Goal: Task Accomplishment & Management: Use online tool/utility

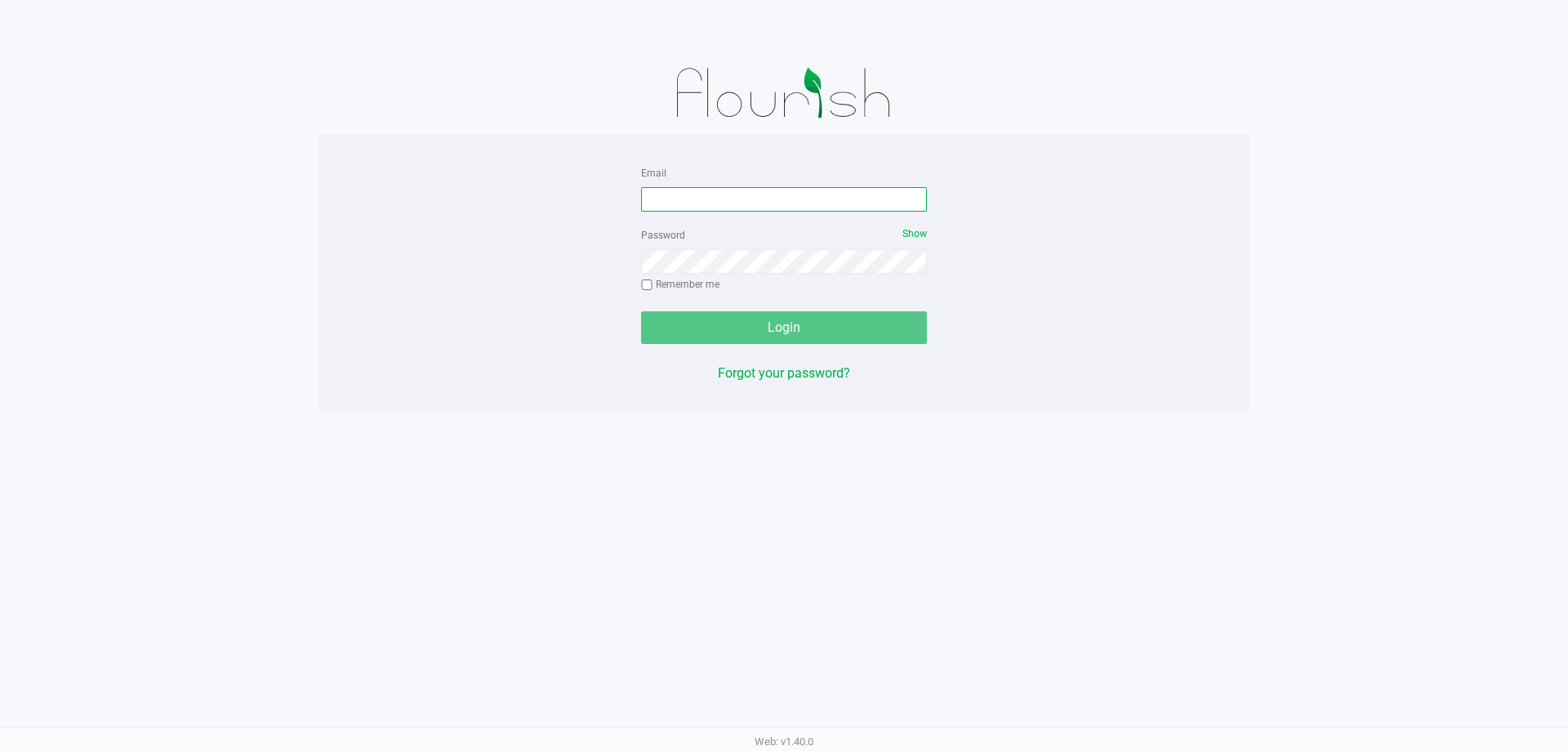
click at [662, 200] on input "Email" at bounding box center [784, 199] width 286 height 25
type input "[EMAIL_ADDRESS][DOMAIN_NAME]"
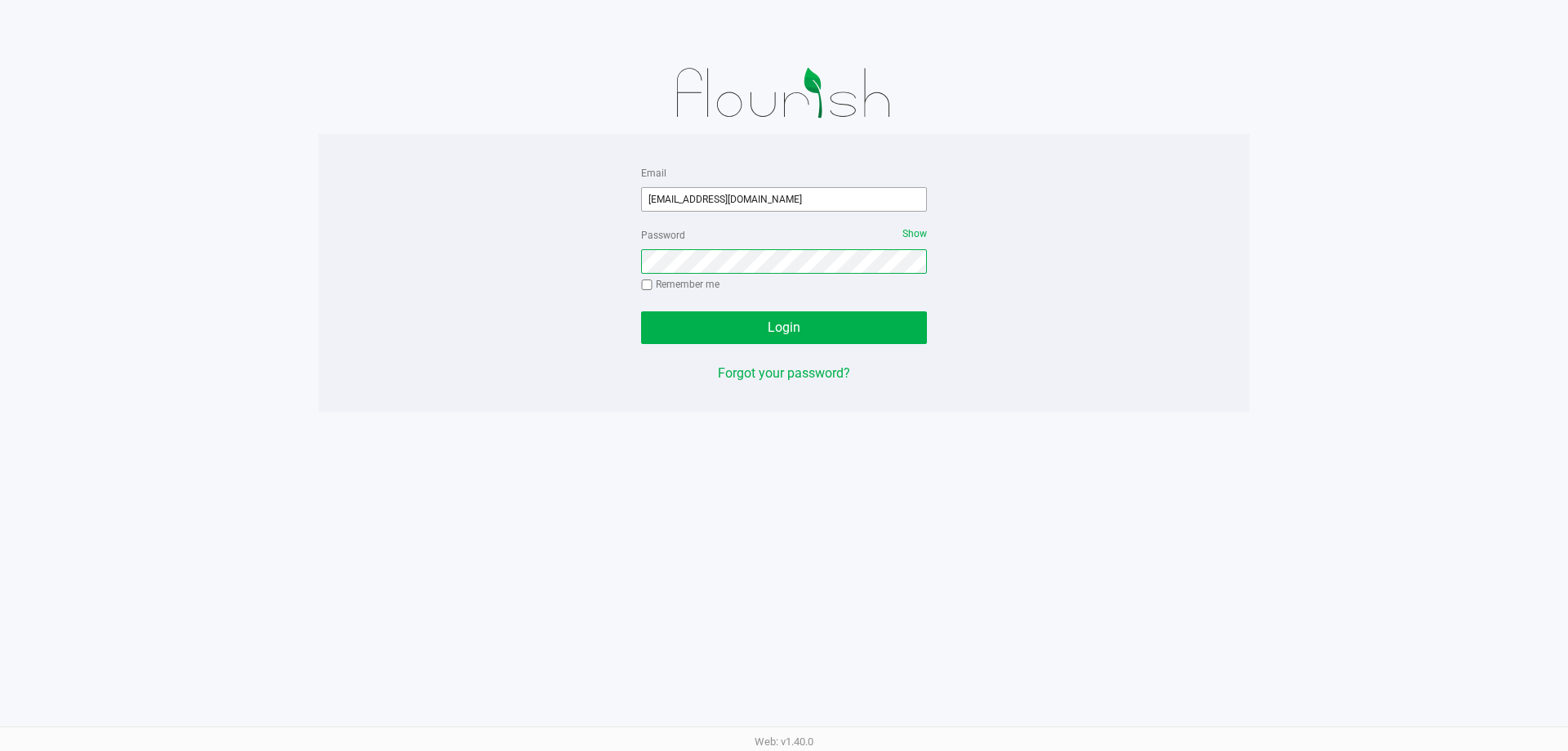
click at [641, 312] on button "Login" at bounding box center [784, 328] width 286 height 32
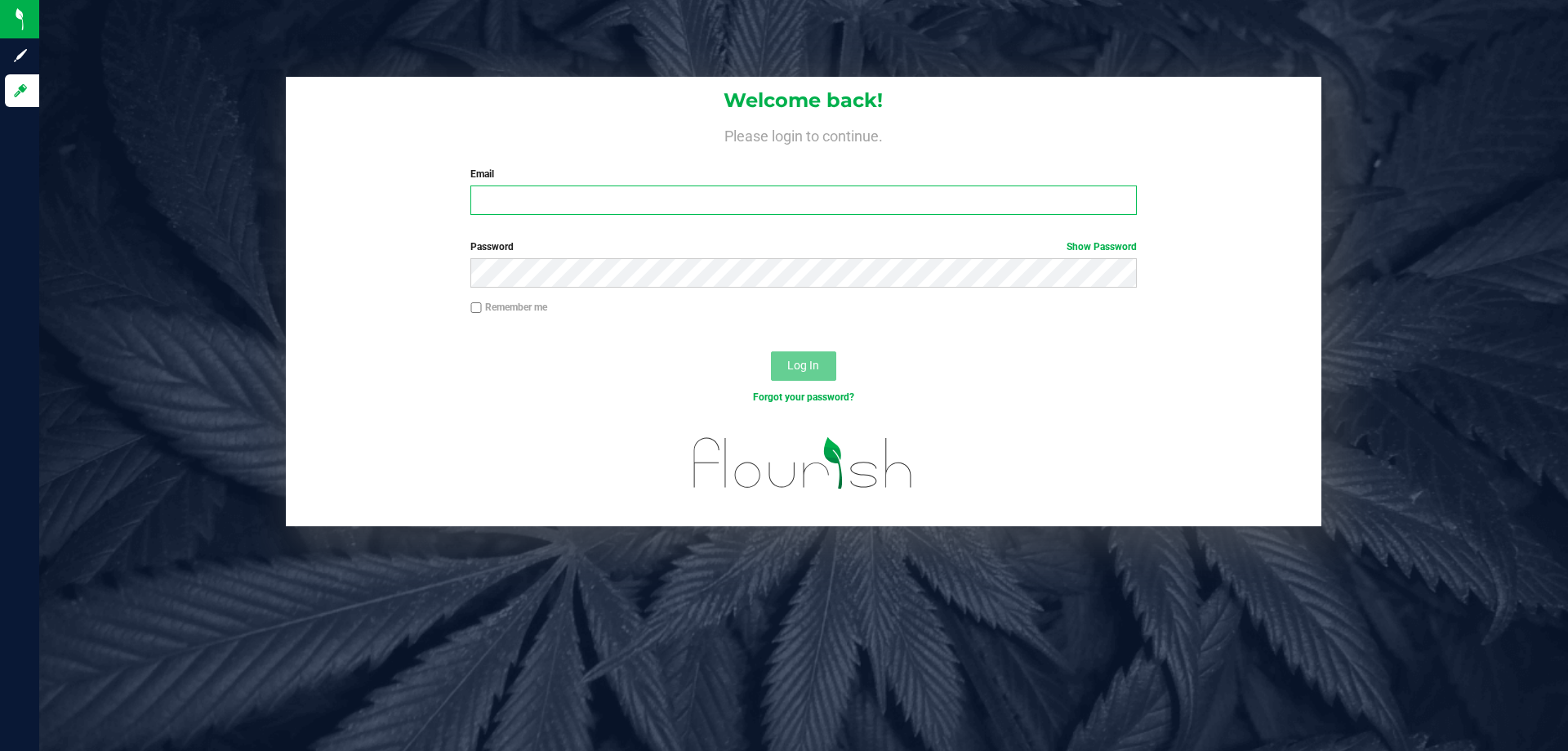
click at [601, 199] on input "Email" at bounding box center [803, 200] width 666 height 30
type input "[EMAIL_ADDRESS][DOMAIN_NAME]"
click at [771, 352] on button "Log In" at bounding box center [803, 366] width 66 height 30
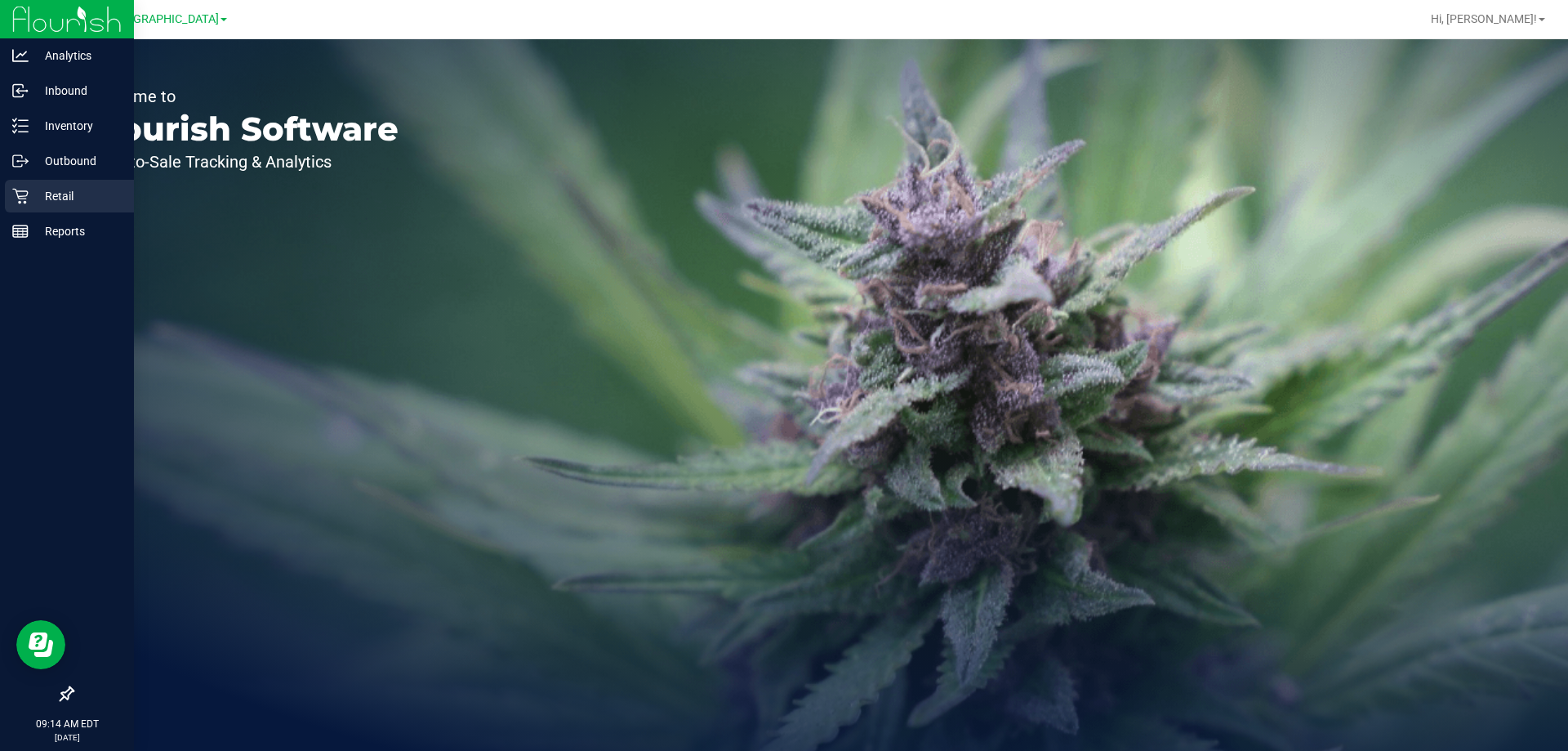
click at [47, 196] on p "Retail" at bounding box center [77, 196] width 98 height 20
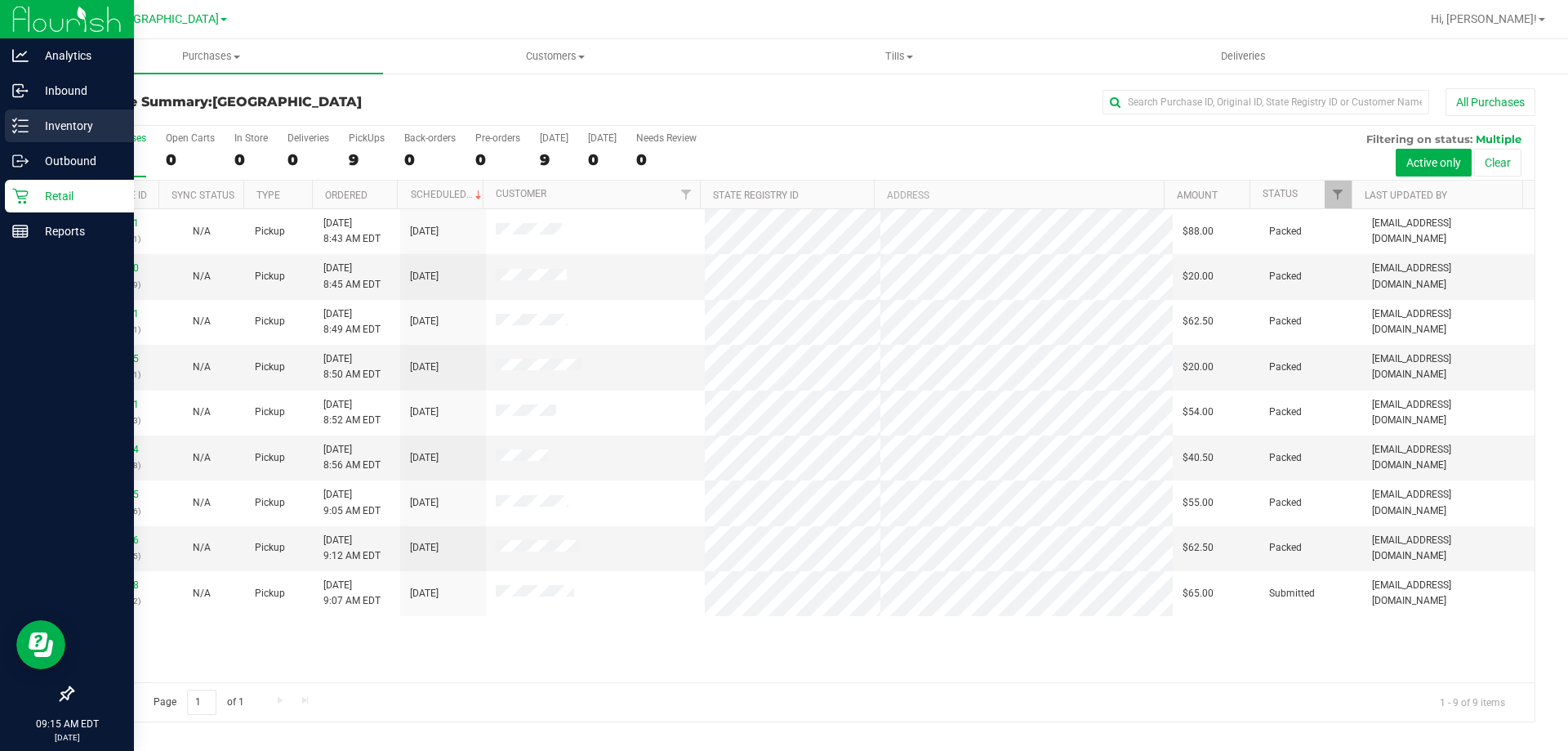
click at [59, 140] on div "Inventory" at bounding box center [69, 126] width 129 height 32
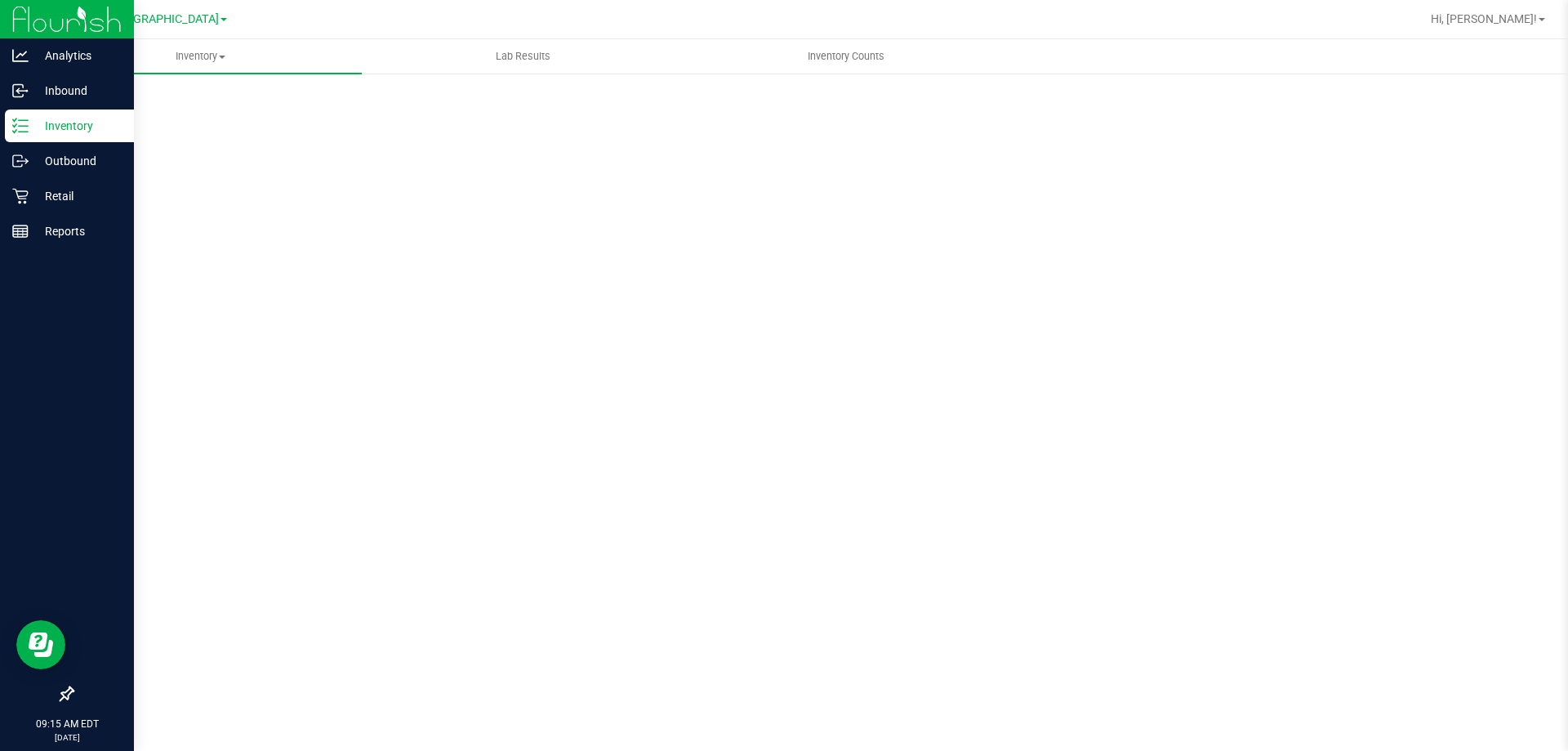
click at [53, 137] on div "Inventory" at bounding box center [69, 126] width 129 height 32
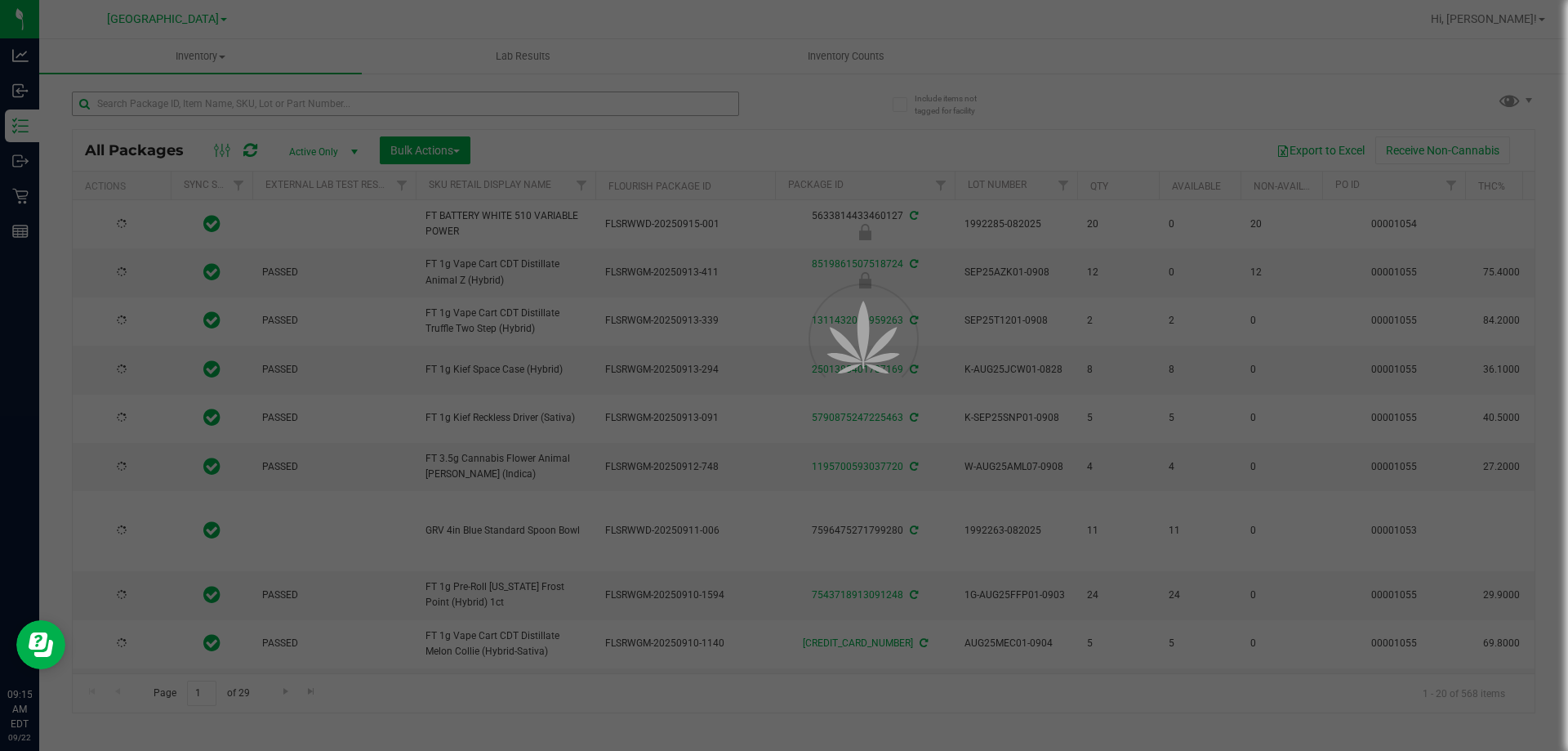
click at [187, 106] on div at bounding box center [784, 376] width 1568 height 751
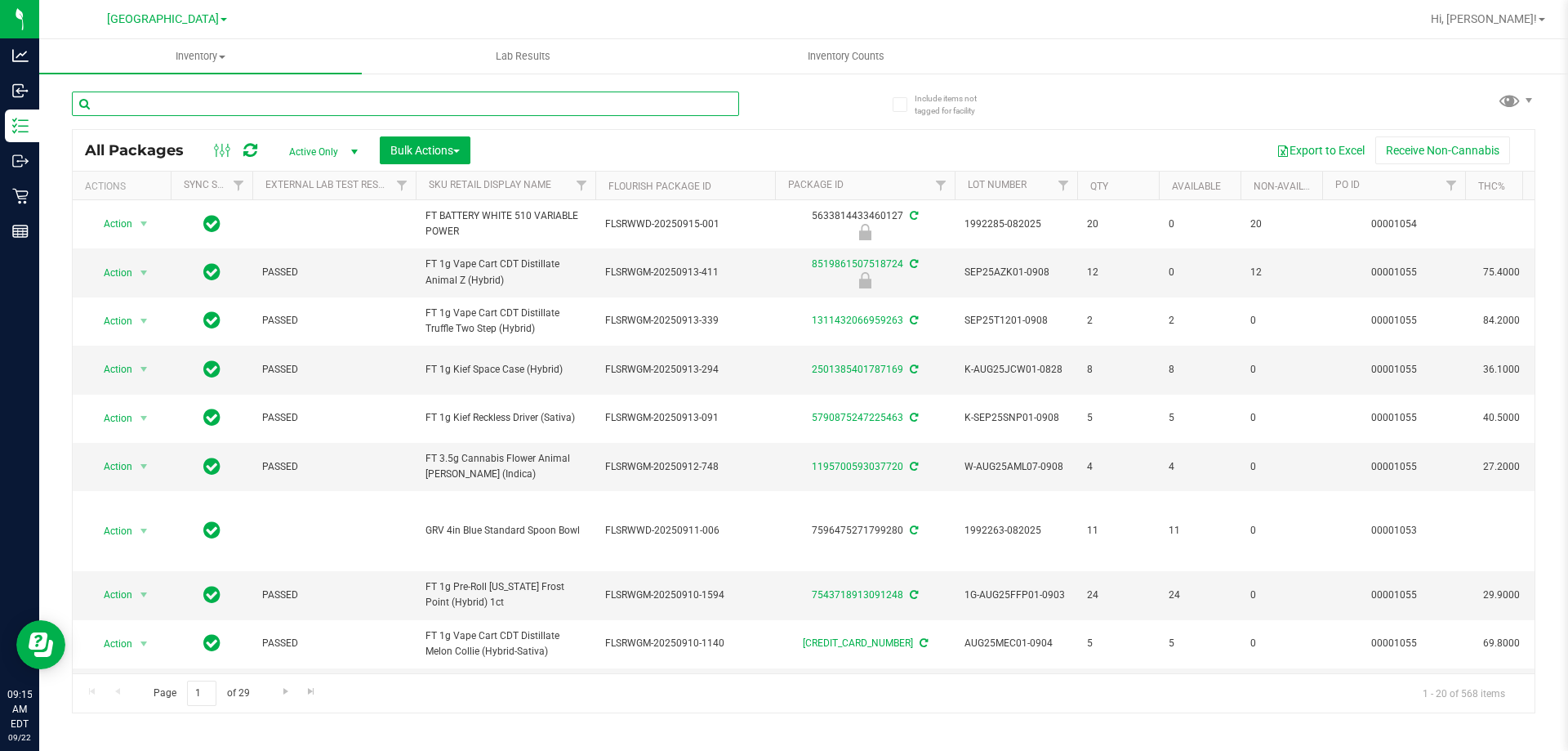
click at [189, 106] on input "text" at bounding box center [405, 104] width 668 height 25
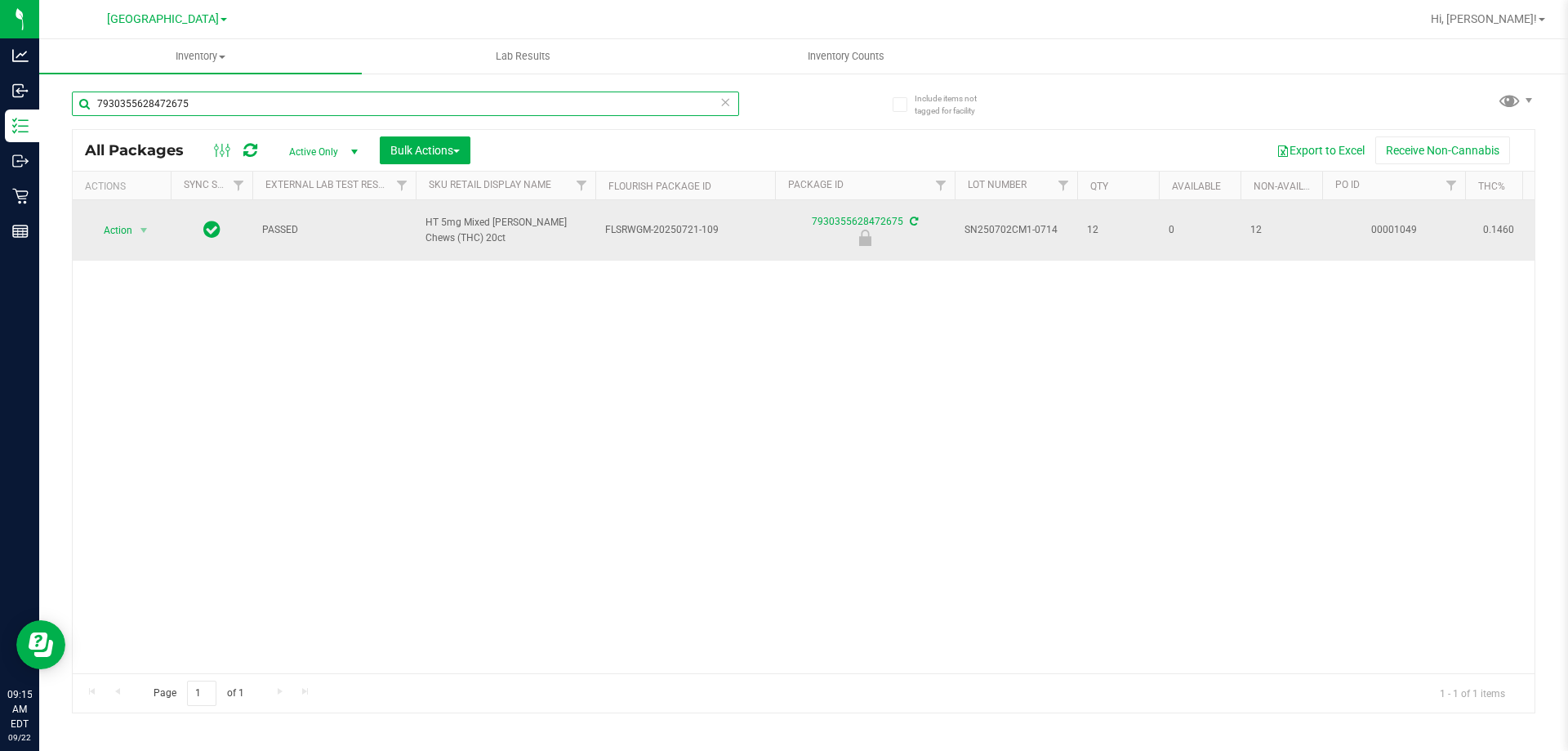
type input "7930355628472675"
click at [127, 208] on td "Action Action Edit attributes Global inventory Locate package Package audit log…" at bounding box center [121, 230] width 98 height 60
click at [126, 235] on span "Action" at bounding box center [111, 231] width 44 height 23
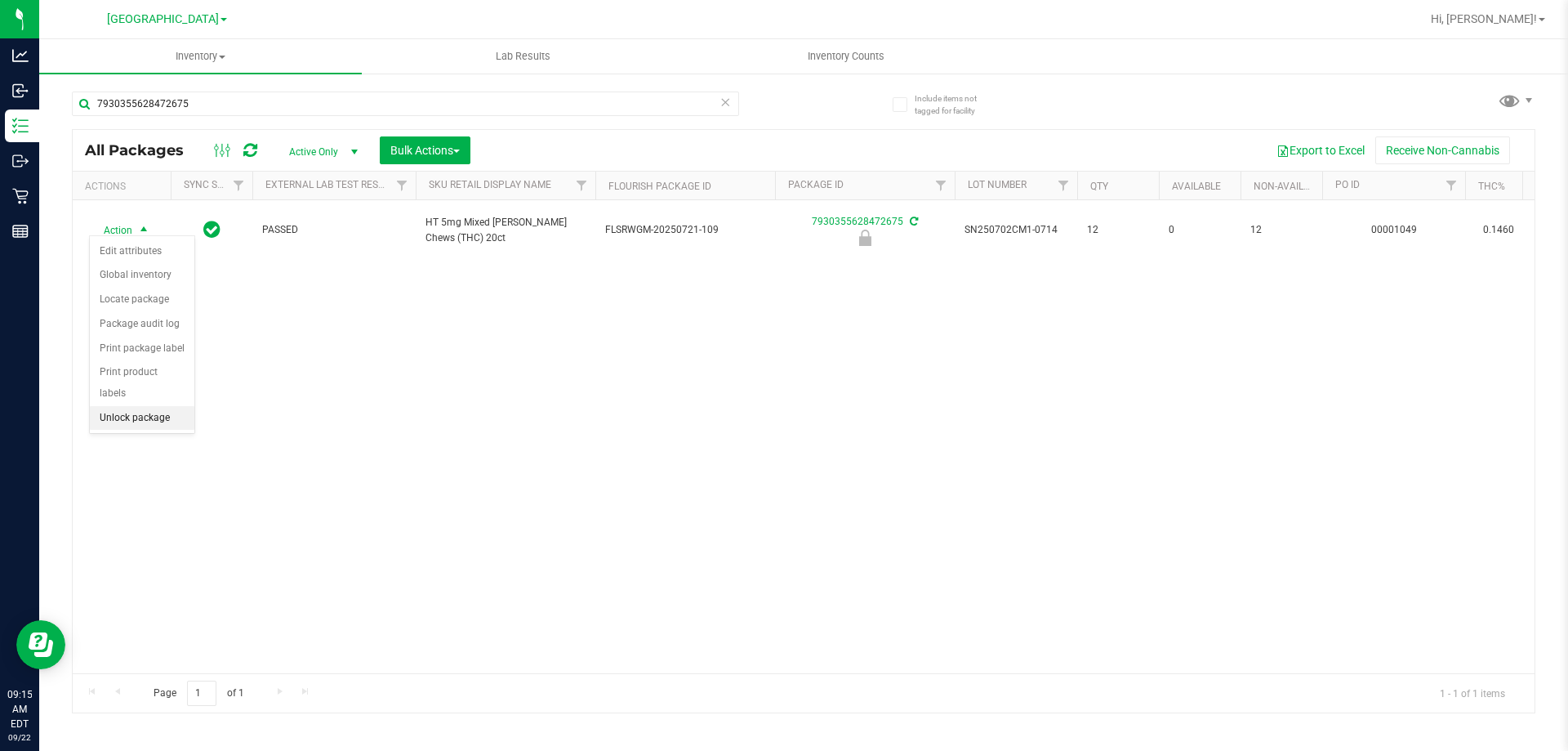
click at [125, 406] on li "Unlock package" at bounding box center [142, 418] width 105 height 25
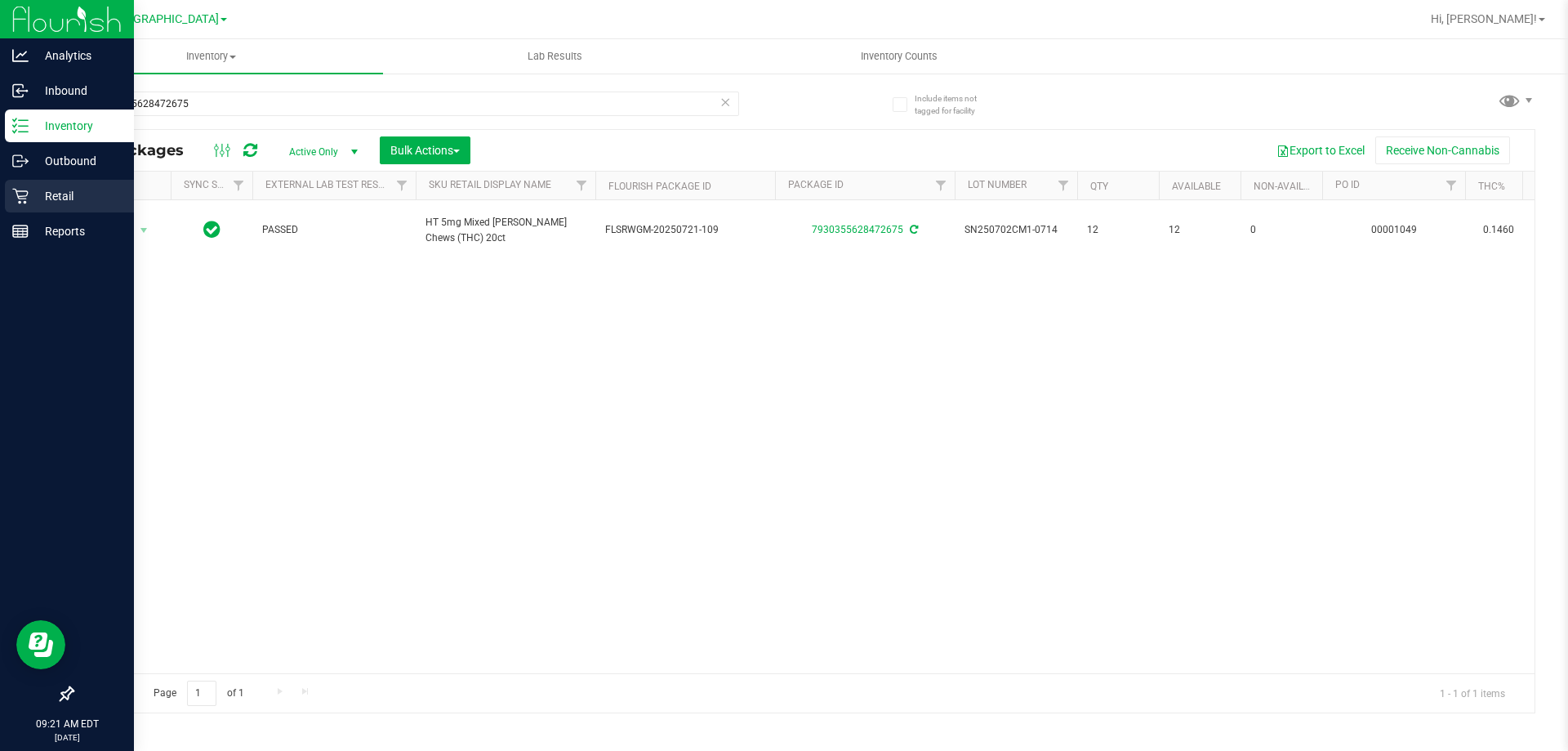
click at [63, 193] on p "Retail" at bounding box center [77, 196] width 98 height 20
